Goal: Check status: Check status

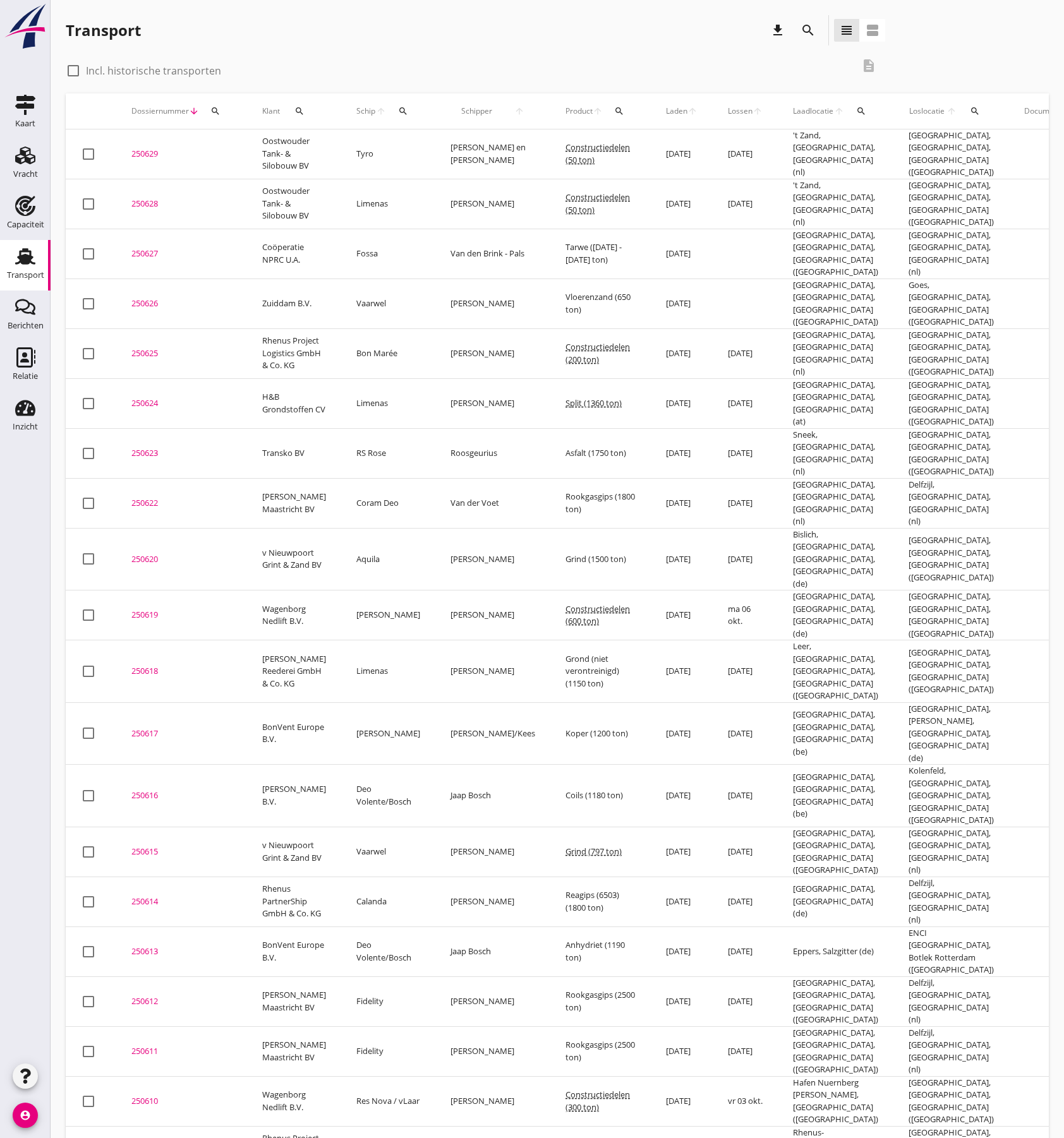
click at [31, 259] on use at bounding box center [25, 256] width 20 height 16
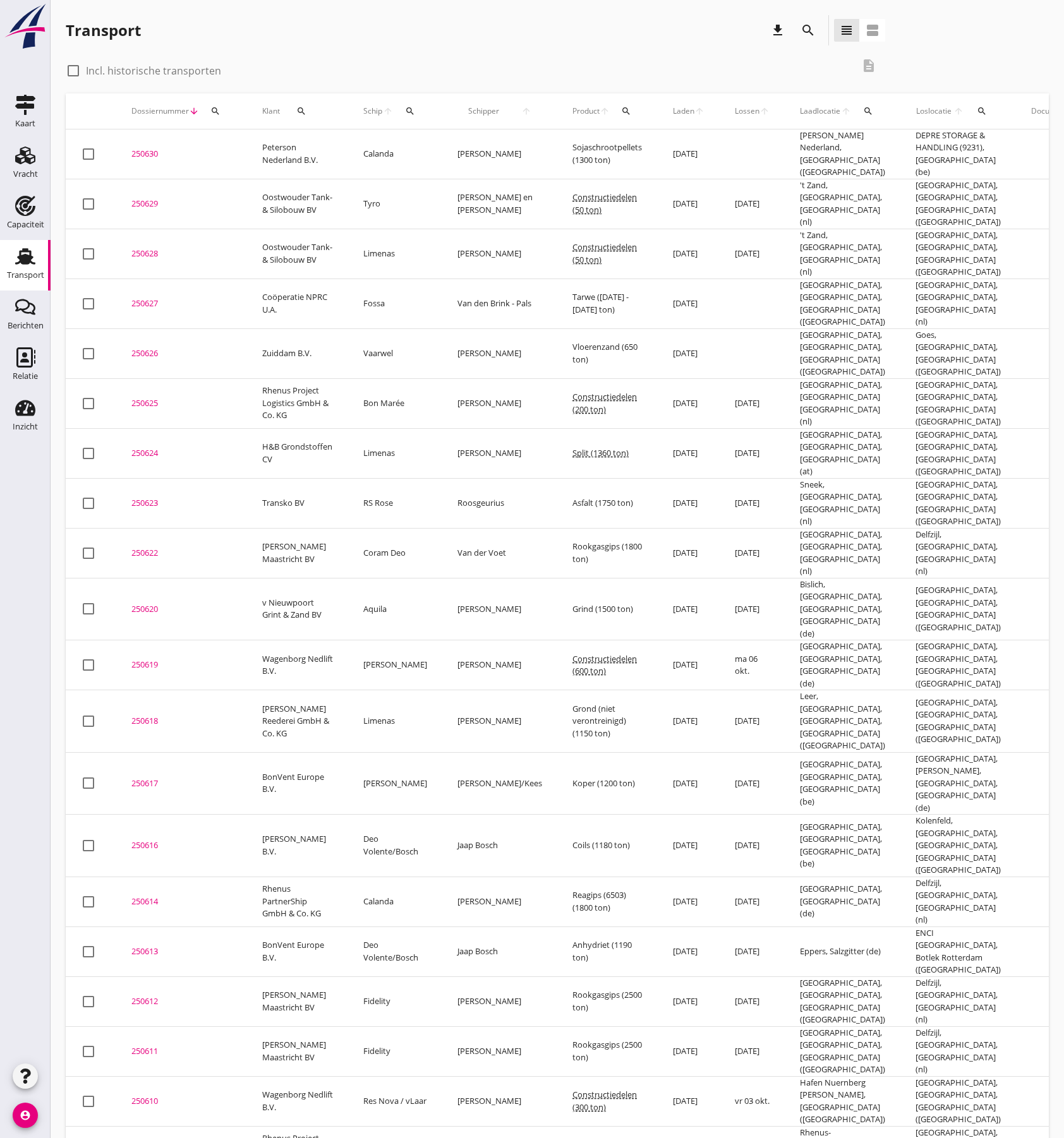
click at [77, 73] on div at bounding box center [73, 71] width 22 height 22
checkbox input "true"
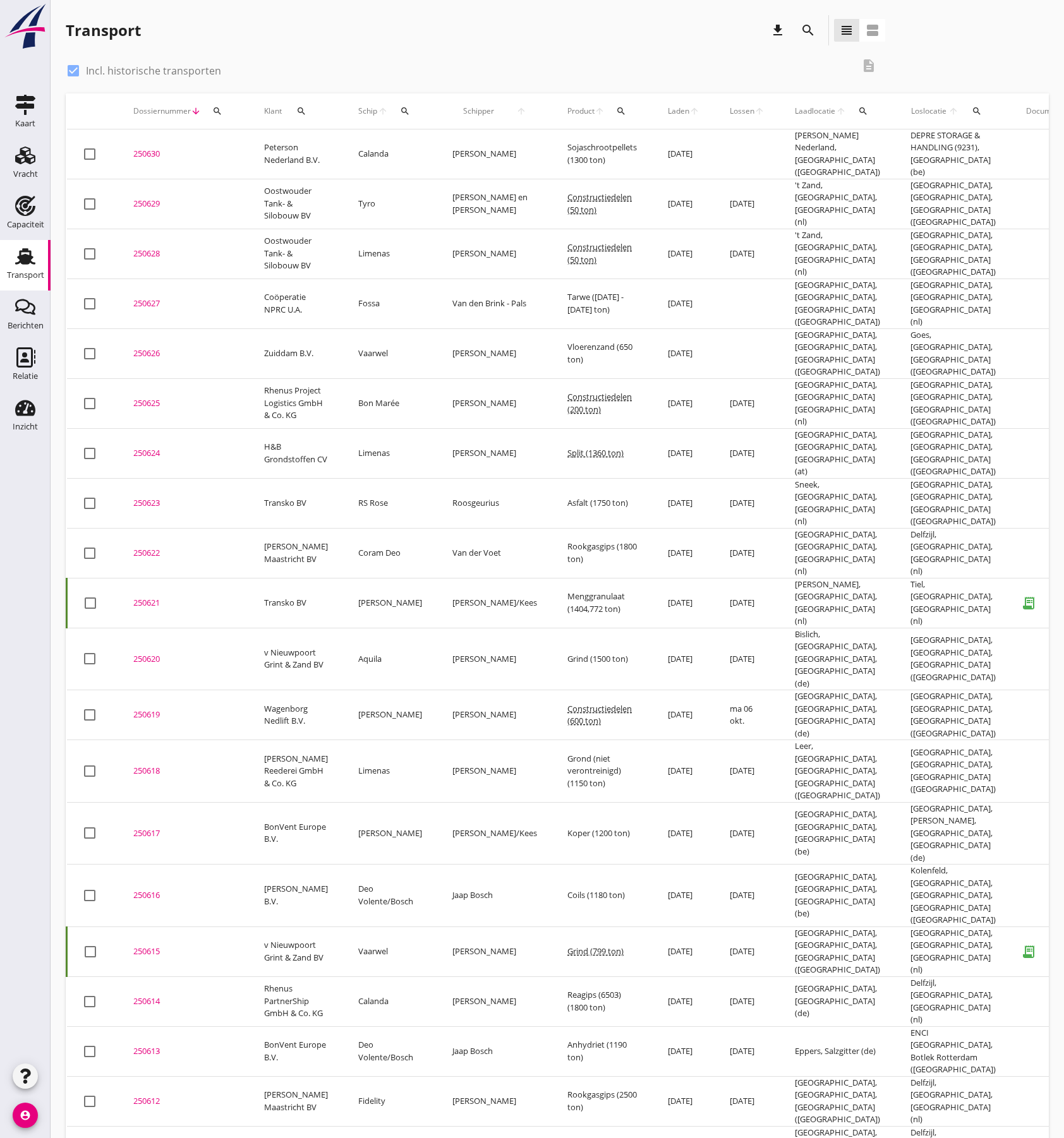
click at [858, 112] on icon "search" at bounding box center [863, 111] width 10 height 10
click at [842, 141] on input "text" at bounding box center [887, 147] width 131 height 20
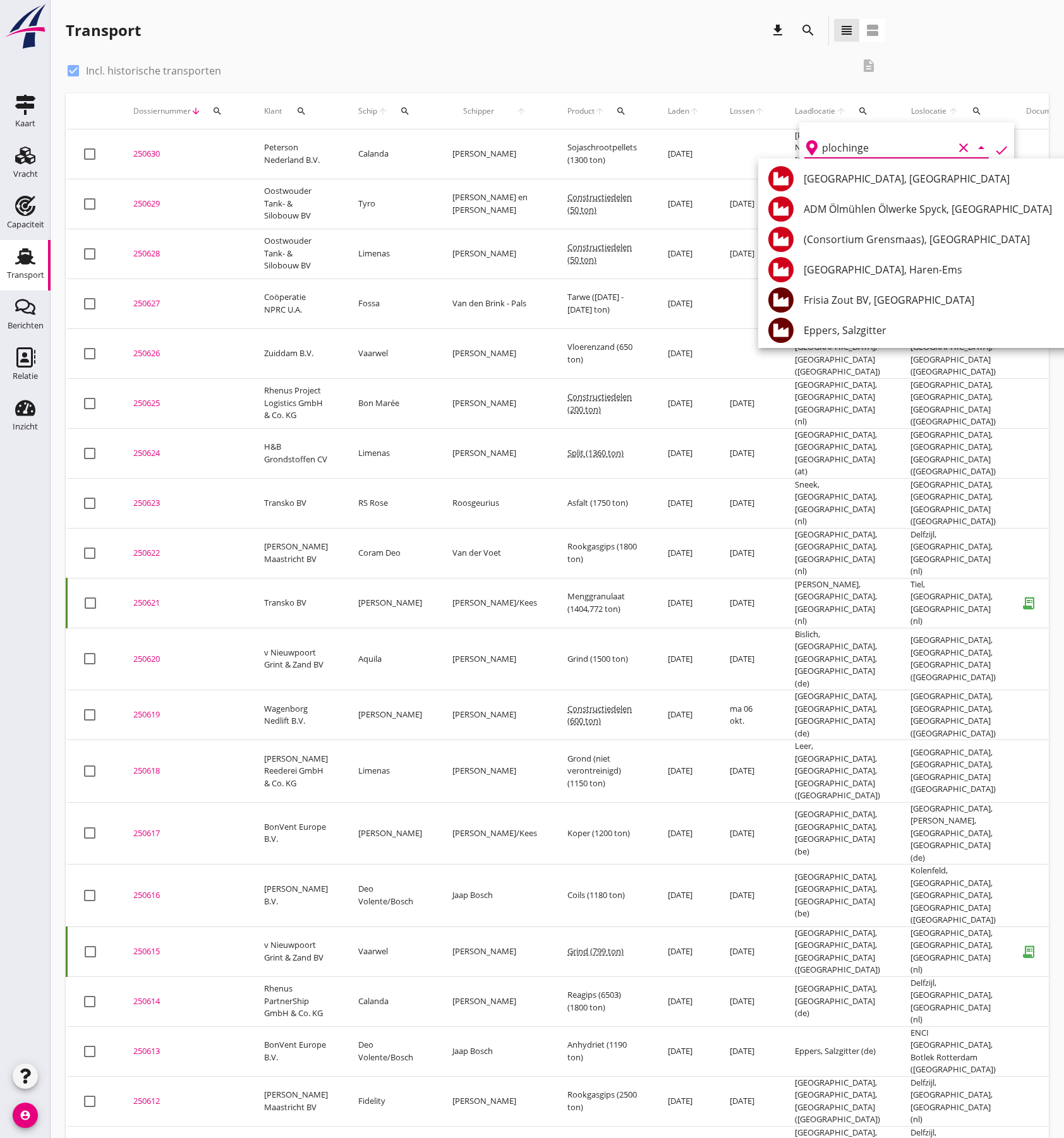
type input "plochingen"
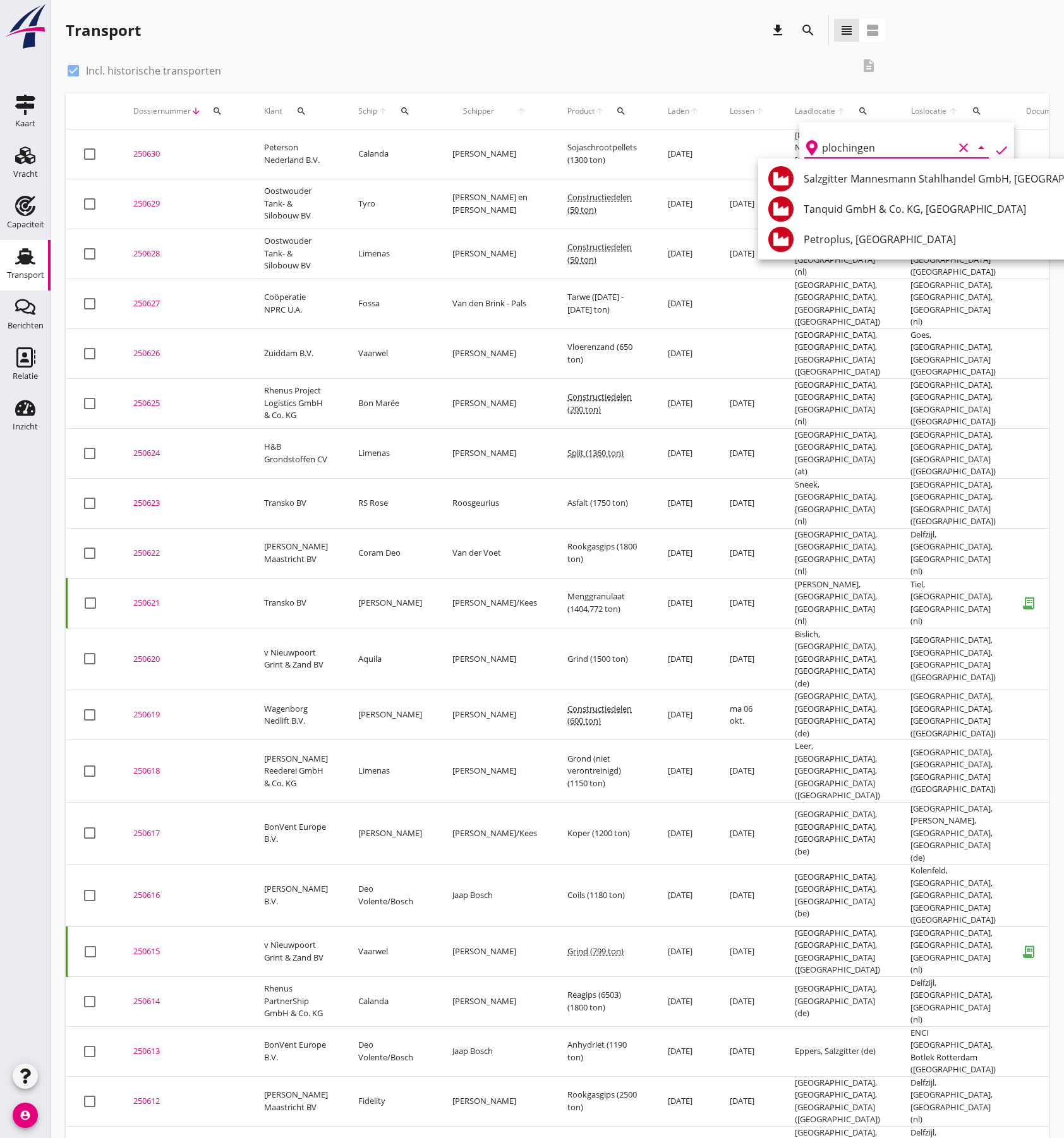
click at [880, 147] on input "plochingen" at bounding box center [887, 147] width 131 height 20
click at [956, 147] on icon "clear" at bounding box center [964, 148] width 15 height 15
click at [458, 61] on div "check_box Incl. historische transporten" at bounding box center [458, 69] width 786 height 18
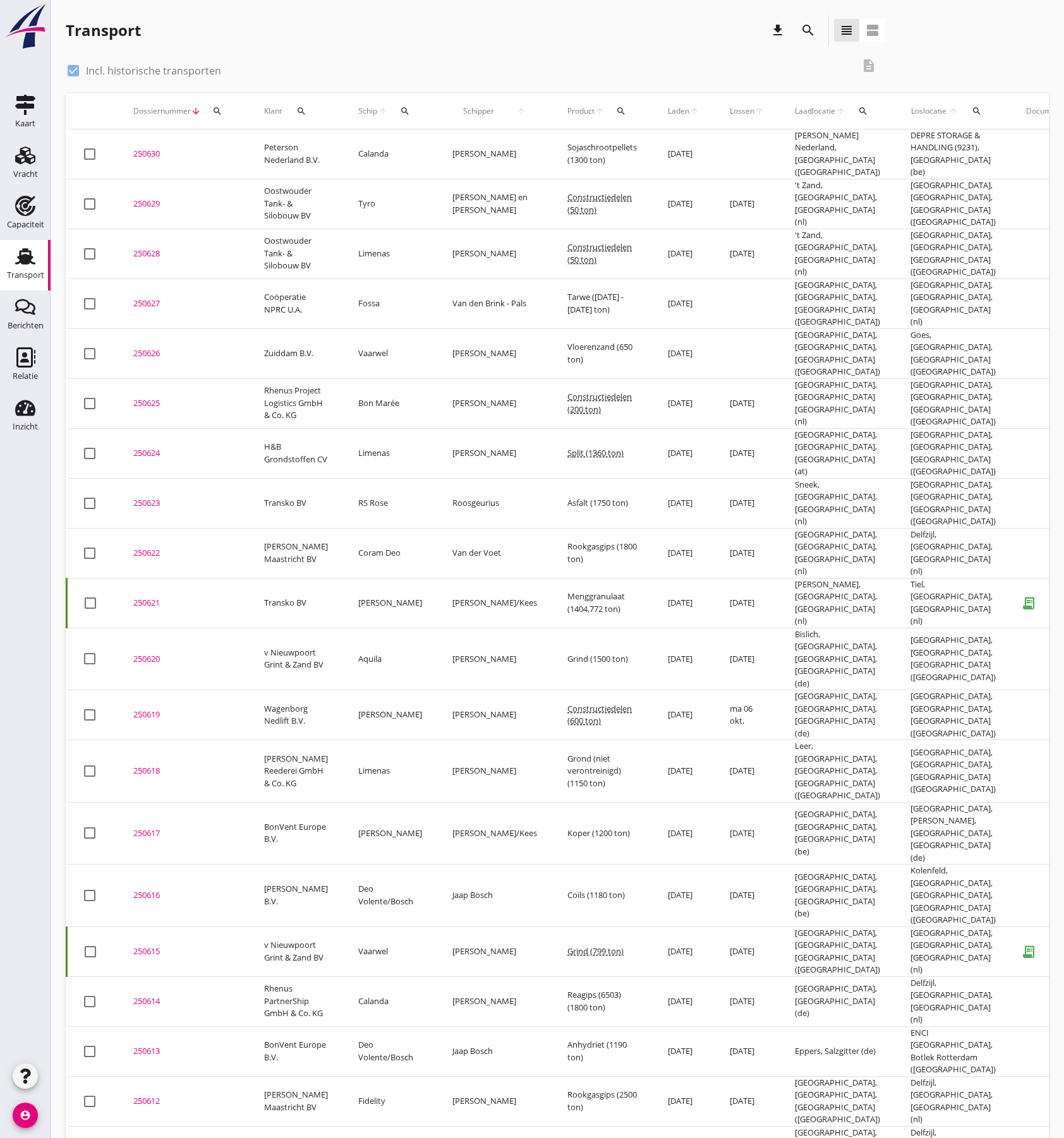
click at [74, 62] on div at bounding box center [73, 71] width 22 height 22
checkbox input "false"
